Goal: Information Seeking & Learning: Learn about a topic

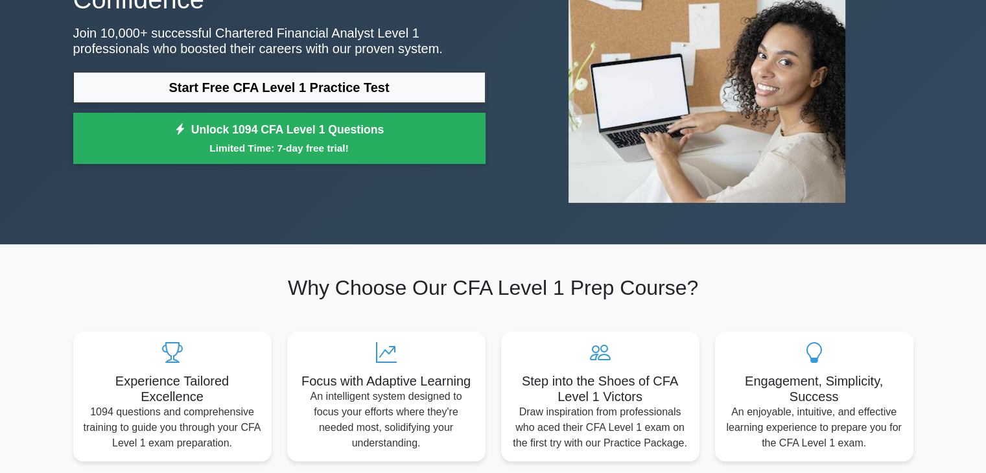
scroll to position [161, 0]
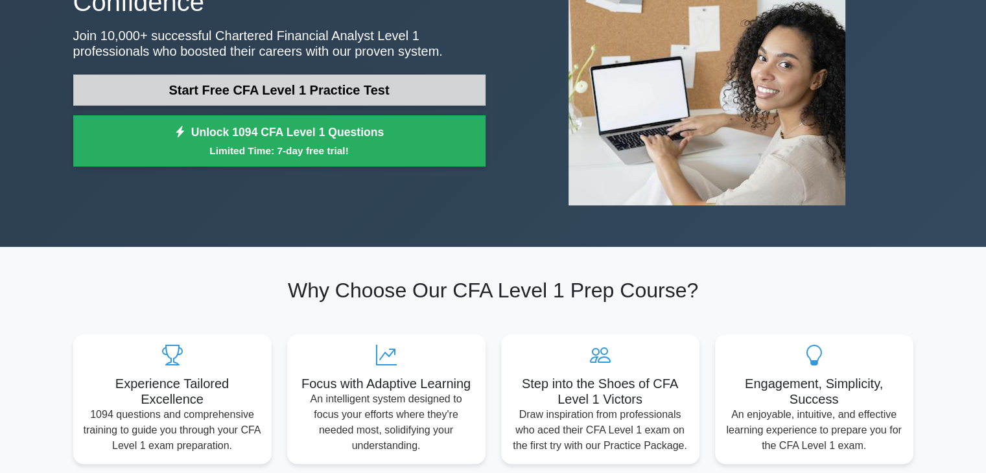
click at [389, 88] on link "Start Free CFA Level 1 Practice Test" at bounding box center [279, 90] width 412 height 31
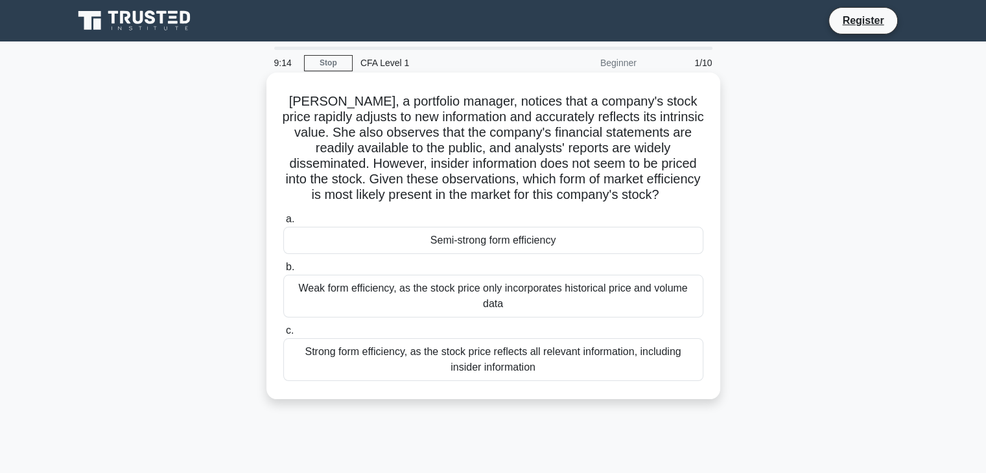
drag, startPoint x: 627, startPoint y: 225, endPoint x: 678, endPoint y: 189, distance: 62.4
click at [678, 189] on div "Laura, a portfolio manager, notices that a company's stock price rapidly adjust…" at bounding box center [492, 236] width 443 height 316
